Goal: Task Accomplishment & Management: Manage account settings

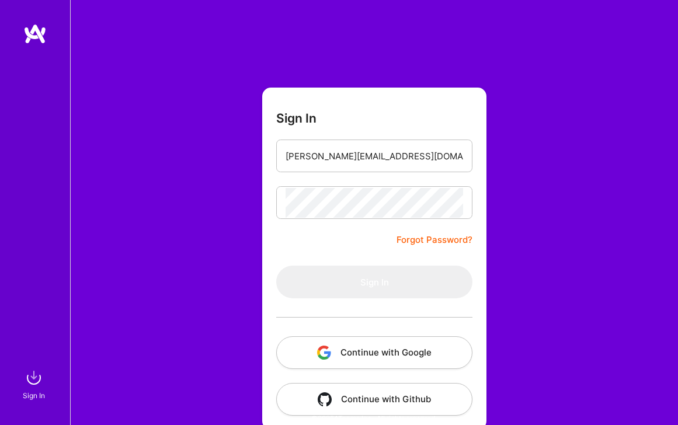
type input "[PERSON_NAME][EMAIL_ADDRESS][DOMAIN_NAME]"
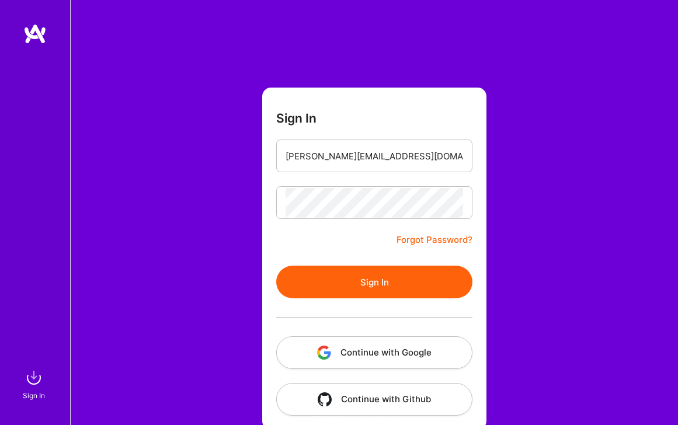
click at [360, 293] on button "Sign In" at bounding box center [374, 282] width 196 height 33
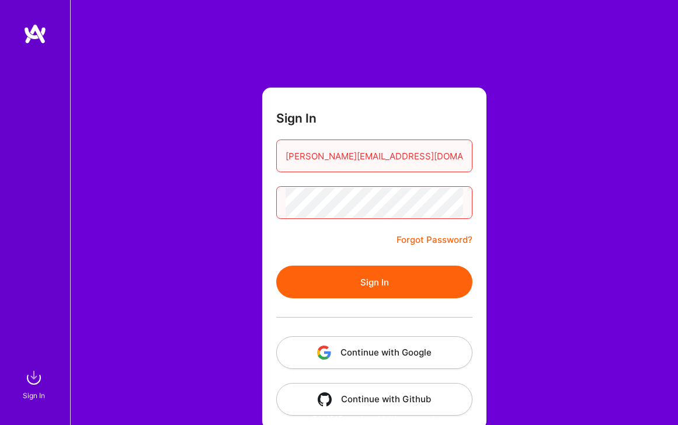
click at [437, 241] on link "Forgot Password?" at bounding box center [434, 240] width 76 height 14
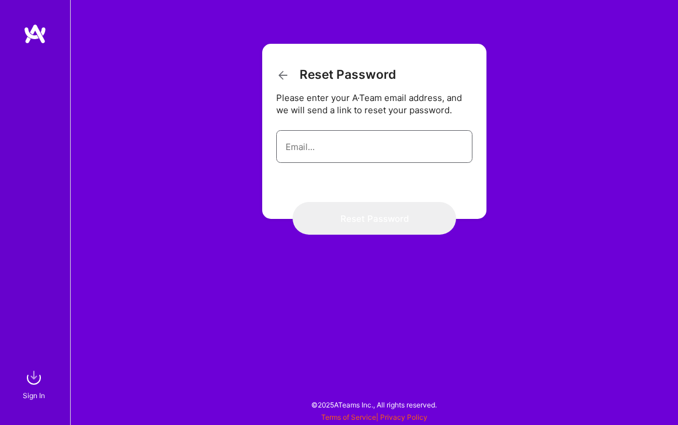
click at [316, 150] on input "email" at bounding box center [373, 147] width 177 height 30
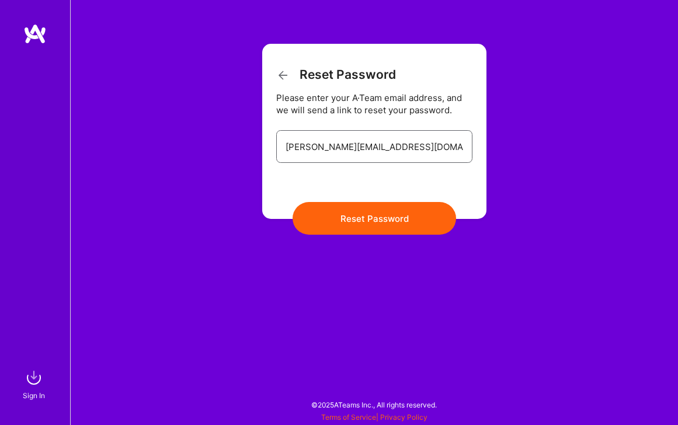
type input "[PERSON_NAME][EMAIL_ADDRESS][DOMAIN_NAME]"
click at [325, 214] on button "Reset Password" at bounding box center [373, 218] width 163 height 33
